Goal: Find specific page/section: Find specific page/section

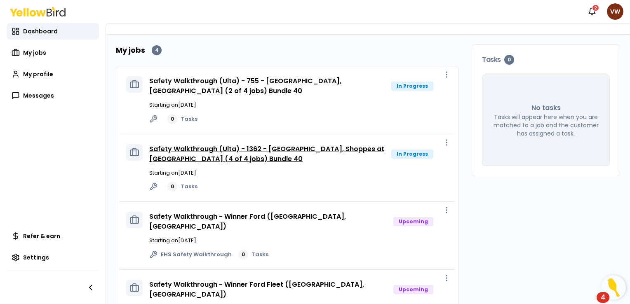
scroll to position [12, 0]
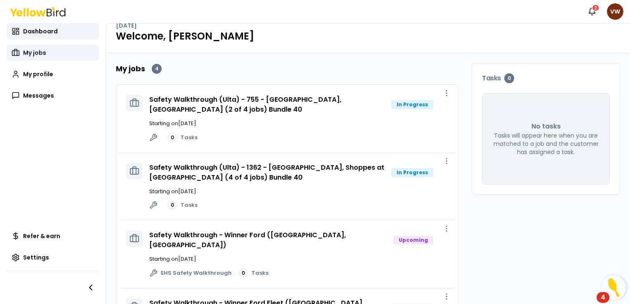
click at [37, 51] on span "My jobs" at bounding box center [34, 53] width 23 height 8
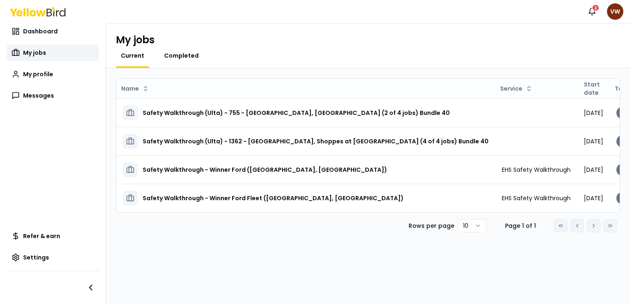
click at [185, 56] on span "Completed" at bounding box center [181, 55] width 35 height 8
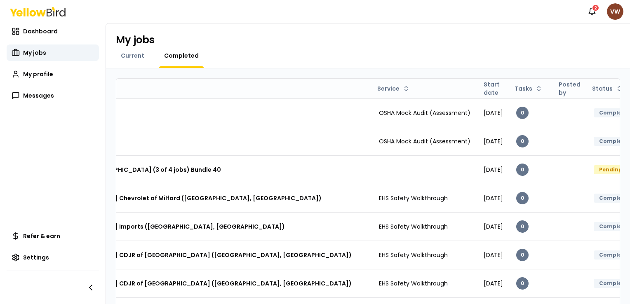
click at [613, 12] on html "Notifications 2 VW Dashboard My jobs My profile Messages Refer & earn Settings …" at bounding box center [315, 152] width 630 height 304
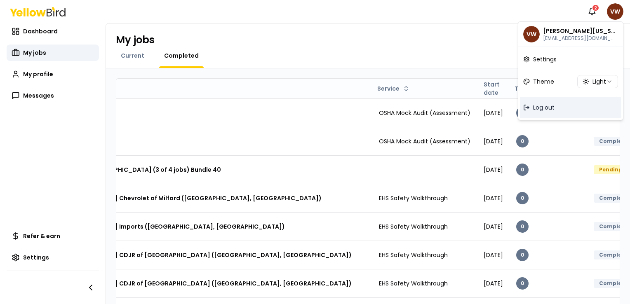
click at [550, 111] on span "Log out" at bounding box center [543, 107] width 21 height 8
